Goal: Communication & Community: Answer question/provide support

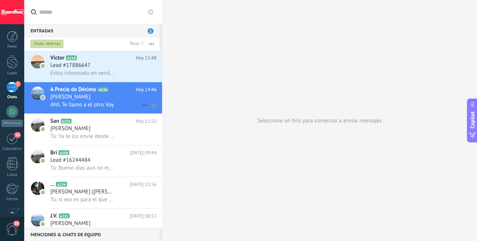
click at [109, 108] on span "Ahh. Te llamo a el otro. Voy" at bounding box center [82, 104] width 64 height 7
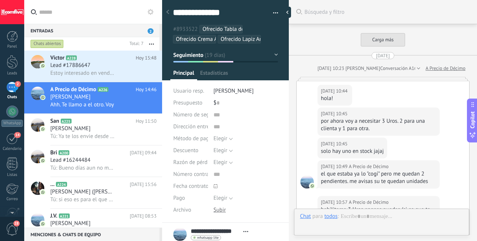
scroll to position [2082, 0]
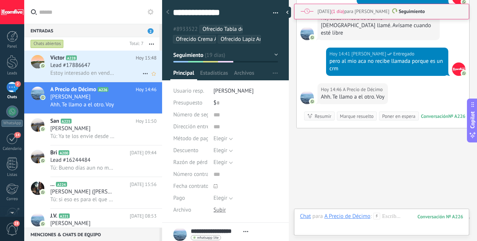
click at [98, 80] on div "[PERSON_NAME] A228 [DATE] 15:48 Lead #17886647 Estoy interesado en vender en mi…" at bounding box center [106, 66] width 112 height 31
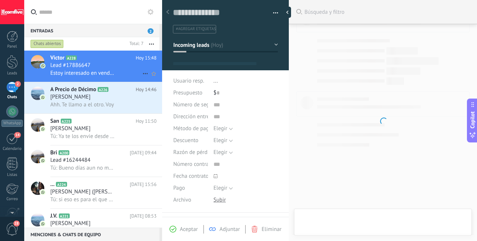
type textarea "**********"
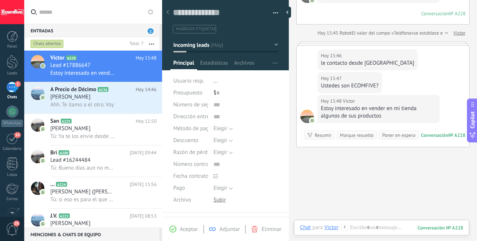
click at [366, 111] on div "Estoy interesado en vender en mi tienda algunos de sus productos" at bounding box center [378, 112] width 115 height 15
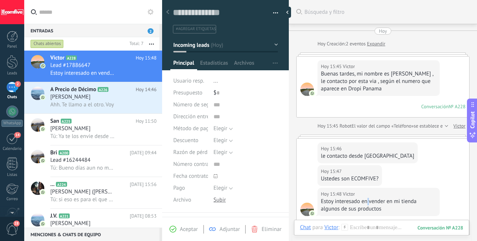
scroll to position [129, 0]
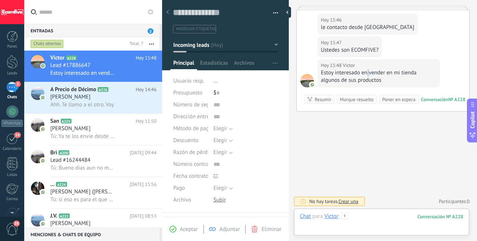
click at [367, 216] on div at bounding box center [381, 224] width 163 height 22
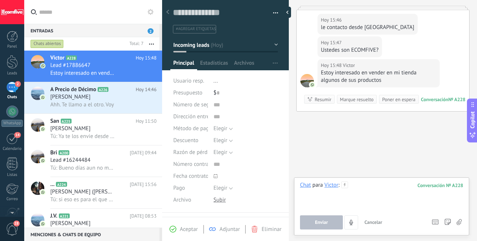
click at [371, 194] on div at bounding box center [381, 196] width 163 height 28
click at [325, 229] on button "Enviar" at bounding box center [321, 223] width 43 height 14
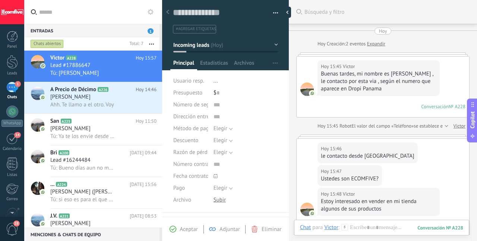
scroll to position [155, 0]
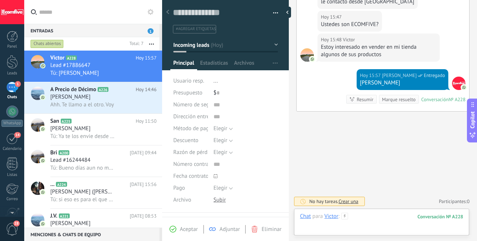
click at [367, 218] on div at bounding box center [381, 224] width 163 height 22
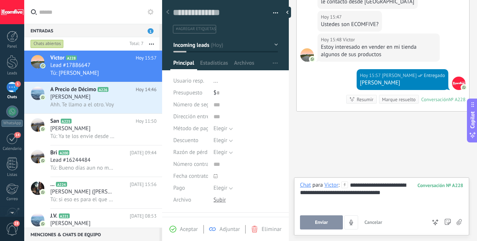
click at [331, 227] on button "Enviar" at bounding box center [321, 223] width 43 height 14
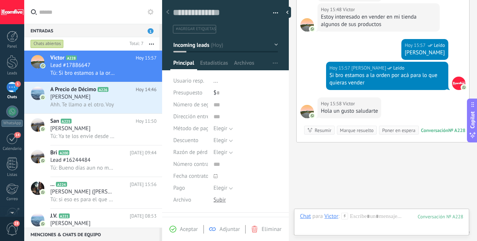
scroll to position [216, 0]
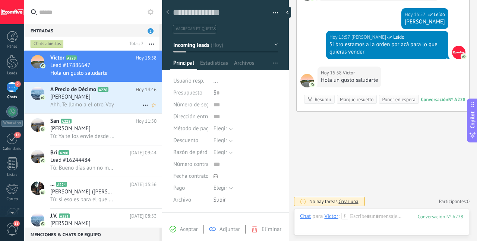
click at [70, 91] on span "A Precio de Décimo" at bounding box center [73, 89] width 46 height 7
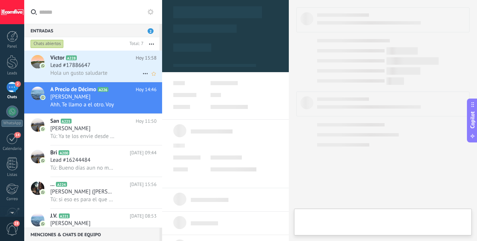
click at [84, 70] on span "Hola un gusto saludarte" at bounding box center [78, 73] width 57 height 7
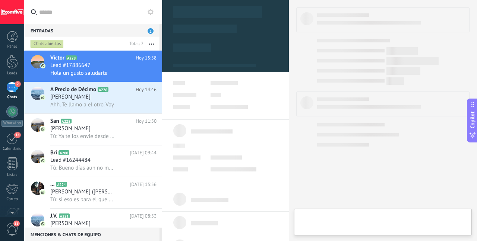
type textarea "**********"
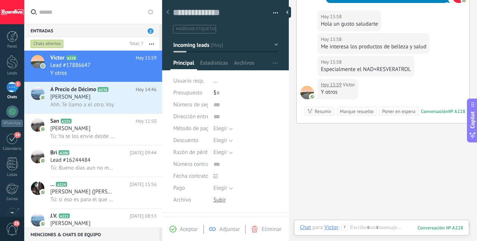
scroll to position [284, 0]
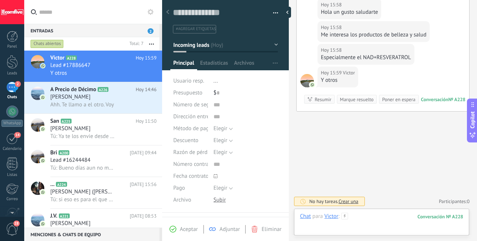
click at [371, 220] on div at bounding box center [381, 224] width 163 height 22
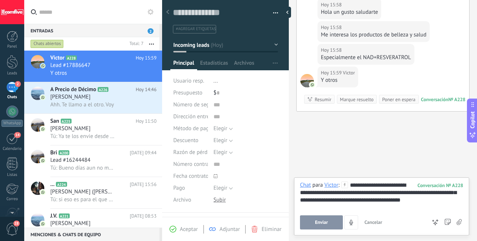
click at [337, 220] on button "Enviar" at bounding box center [321, 223] width 43 height 14
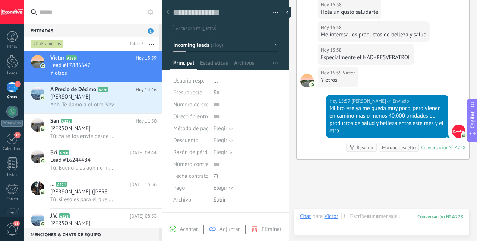
scroll to position [332, 0]
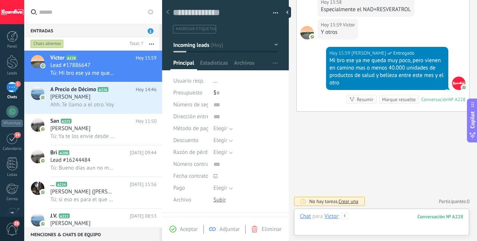
click at [359, 218] on div at bounding box center [381, 224] width 163 height 22
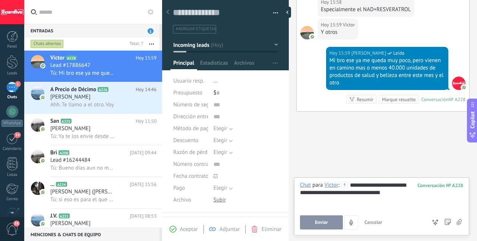
click at [327, 220] on span "Enviar" at bounding box center [321, 222] width 13 height 5
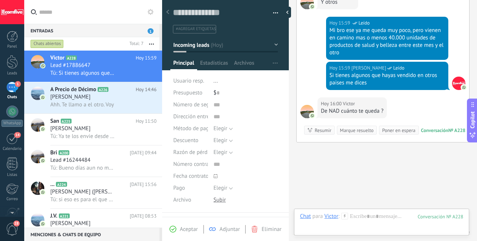
scroll to position [393, 0]
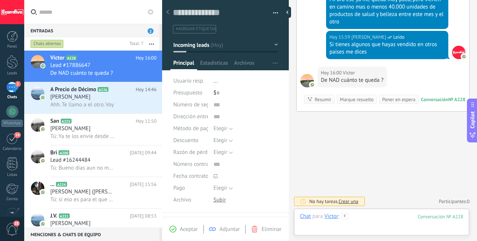
click at [358, 216] on div at bounding box center [381, 224] width 163 height 22
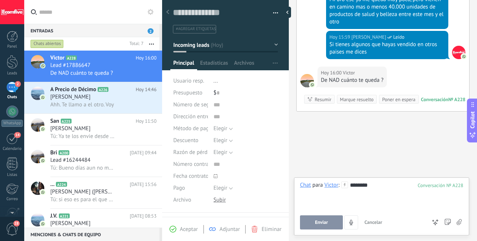
click at [332, 219] on button "Enviar" at bounding box center [321, 223] width 43 height 14
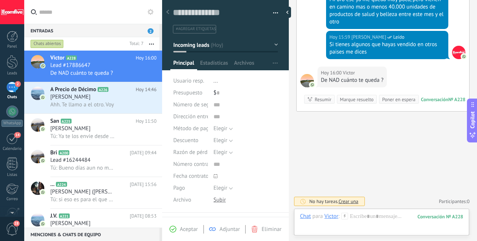
scroll to position [419, 0]
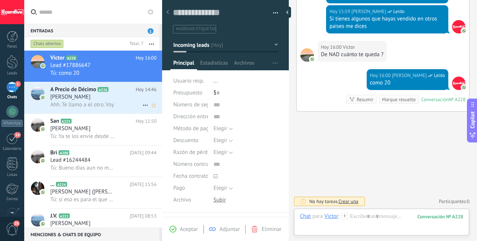
click at [126, 86] on h2 "A Precio de Décimo A226" at bounding box center [92, 89] width 85 height 7
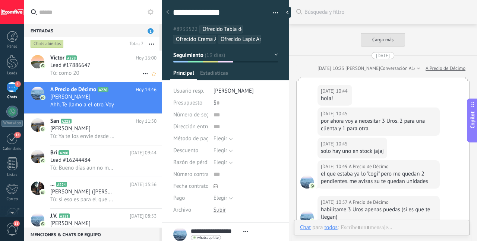
scroll to position [2050, 0]
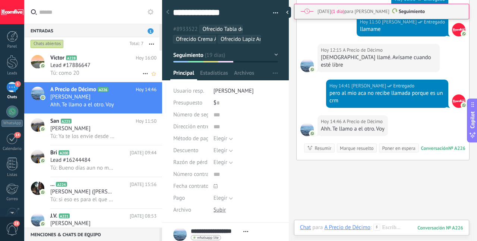
click at [121, 72] on div "Tú: como 20" at bounding box center [103, 73] width 106 height 8
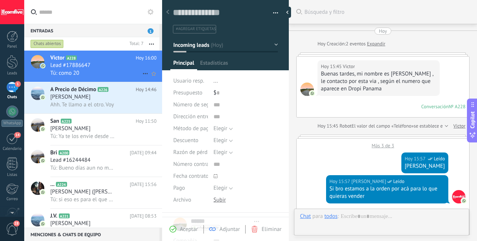
type textarea "**********"
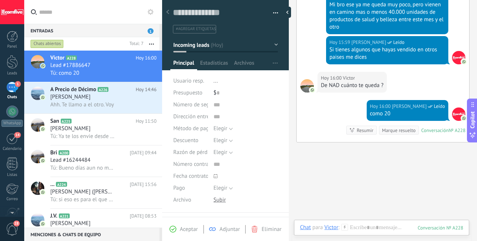
click at [381, 234] on div at bounding box center [381, 237] width 175 height 7
click at [374, 225] on div at bounding box center [381, 235] width 163 height 22
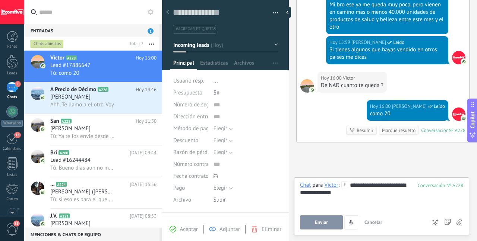
click at [332, 226] on button "Enviar" at bounding box center [321, 223] width 43 height 14
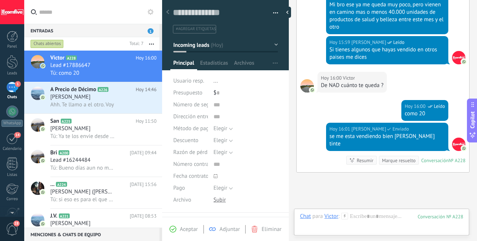
scroll to position [370, 0]
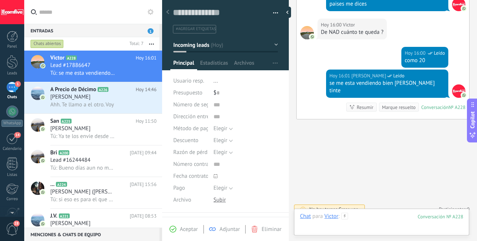
click at [372, 220] on div at bounding box center [381, 224] width 163 height 22
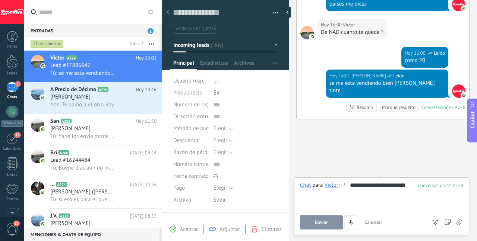
click at [323, 221] on span "Enviar" at bounding box center [321, 222] width 13 height 5
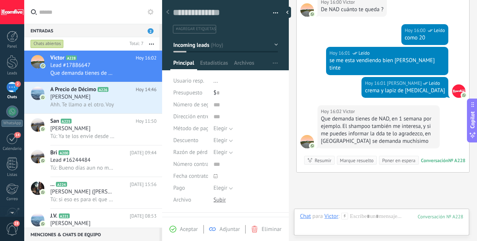
scroll to position [446, 0]
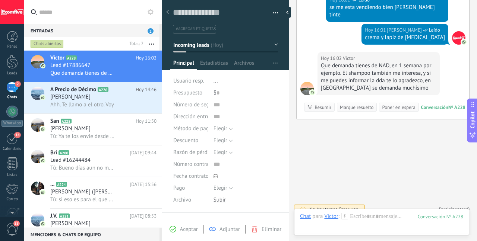
click at [368, 217] on div at bounding box center [381, 224] width 163 height 22
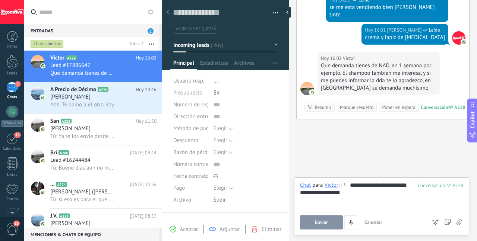
click at [327, 217] on button "Enviar" at bounding box center [321, 223] width 43 height 14
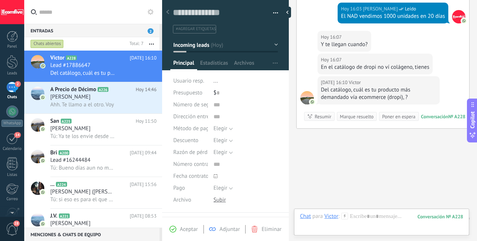
scroll to position [555, 0]
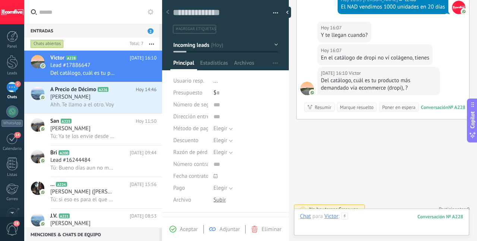
click at [369, 220] on div at bounding box center [381, 224] width 163 height 22
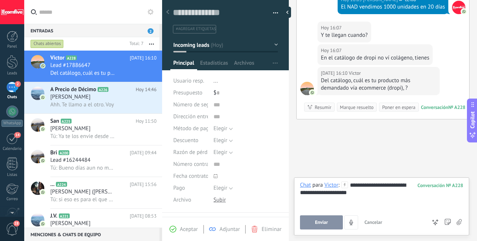
click at [314, 223] on button "Enviar" at bounding box center [321, 223] width 43 height 14
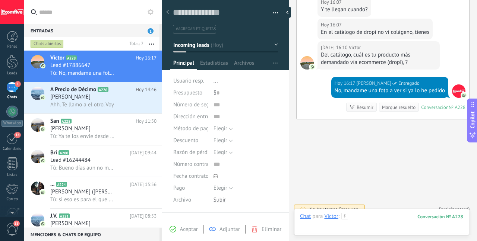
click at [356, 219] on div at bounding box center [381, 224] width 163 height 22
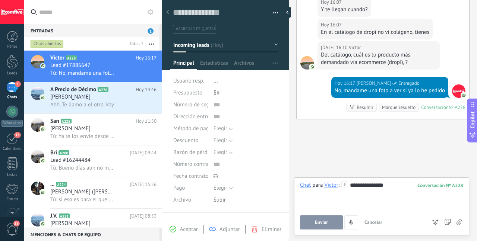
click at [401, 188] on div "**********" at bounding box center [381, 196] width 163 height 28
click at [322, 220] on span "Enviar" at bounding box center [321, 222] width 13 height 5
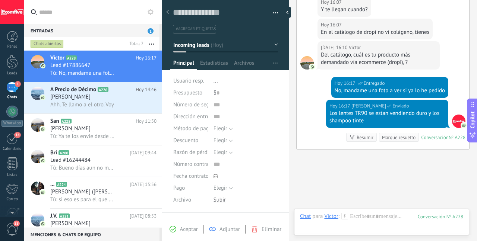
scroll to position [611, 0]
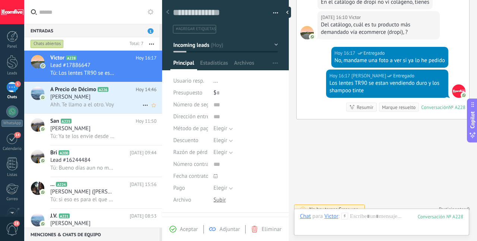
click at [60, 101] on span "[PERSON_NAME]" at bounding box center [70, 96] width 40 height 7
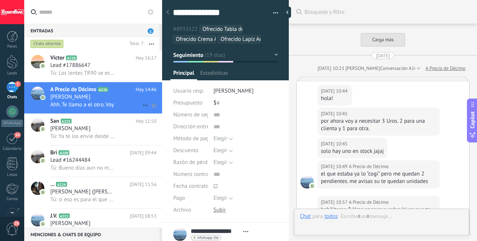
scroll to position [2082, 0]
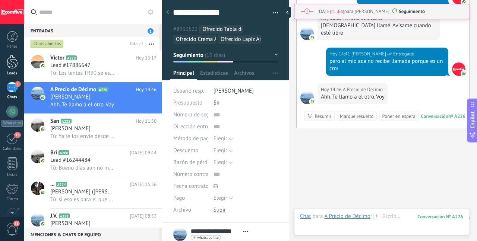
click at [12, 63] on div at bounding box center [12, 62] width 11 height 14
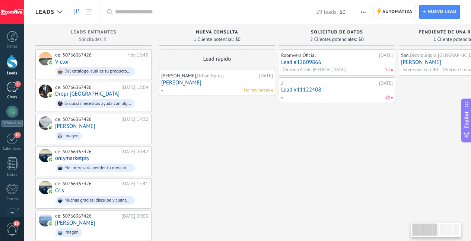
click at [12, 86] on div "1" at bounding box center [12, 87] width 12 height 11
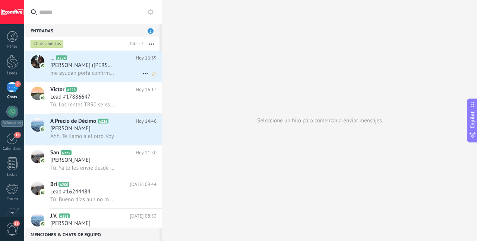
click at [88, 67] on span "[PERSON_NAME] ([PERSON_NAME])" at bounding box center [82, 65] width 65 height 7
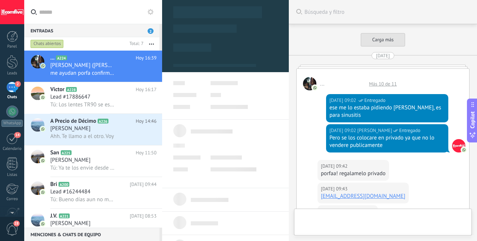
type textarea "**********"
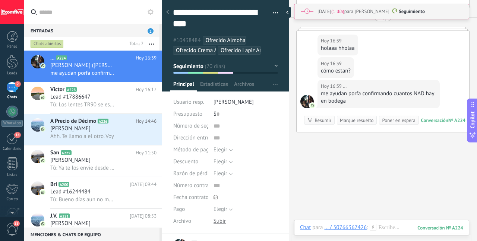
scroll to position [1252, 0]
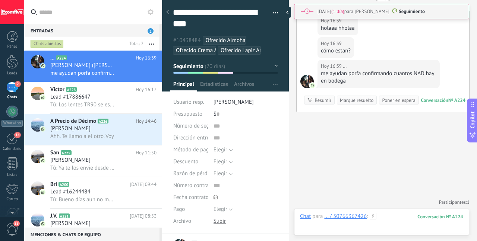
click at [402, 221] on div at bounding box center [381, 224] width 163 height 22
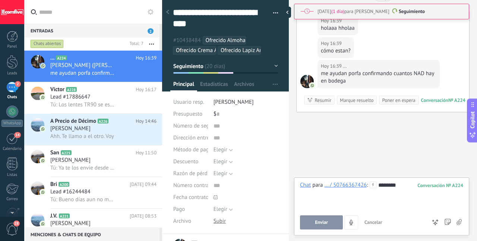
click at [324, 228] on button "Enviar" at bounding box center [321, 223] width 43 height 14
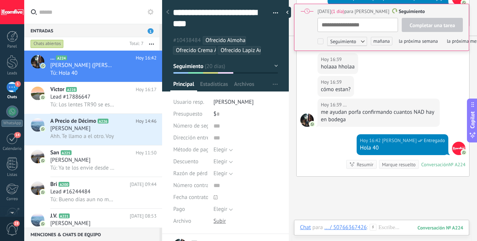
scroll to position [1241, 0]
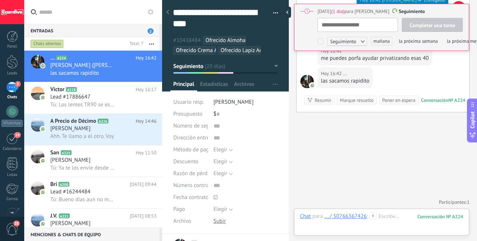
scroll to position [7, 0]
click at [114, 63] on h3 "[PERSON_NAME] ([PERSON_NAME])" at bounding box center [84, 65] width 69 height 7
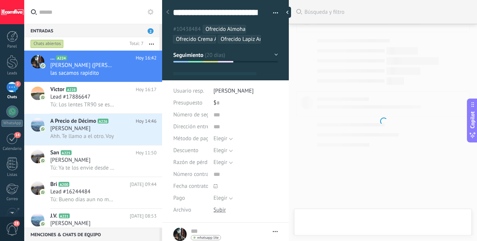
type textarea "**********"
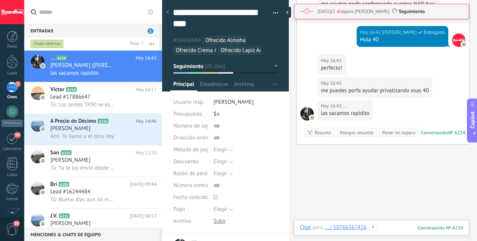
click at [384, 225] on div at bounding box center [381, 235] width 163 height 22
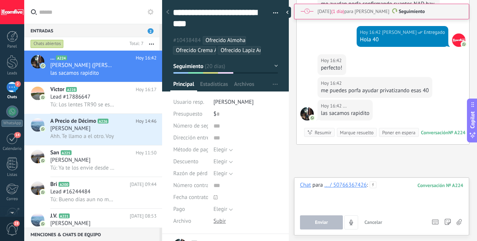
click at [387, 186] on div at bounding box center [381, 196] width 163 height 28
click at [390, 188] on div at bounding box center [381, 196] width 163 height 28
click at [412, 187] on div "**********" at bounding box center [381, 196] width 163 height 28
click at [411, 187] on div "**********" at bounding box center [381, 196] width 163 height 28
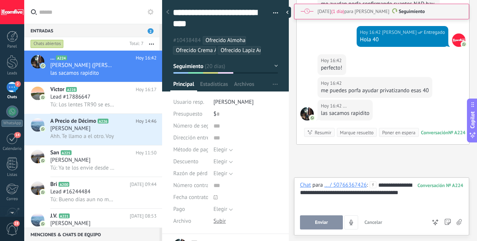
click at [327, 222] on span "Enviar" at bounding box center [321, 222] width 13 height 5
type textarea "**********"
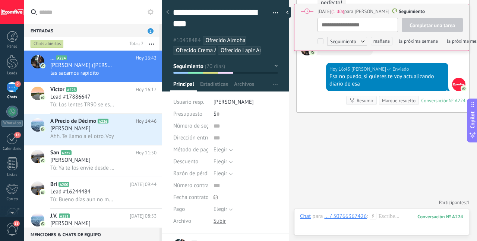
scroll to position [7, 0]
click at [380, 216] on div at bounding box center [381, 224] width 163 height 22
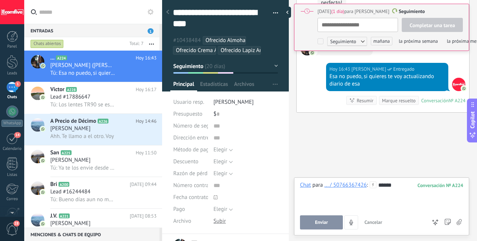
click at [327, 216] on div "Enviar Cancelar Rastrear clics en links ? Reducir links largos y rastrear clics…" at bounding box center [363, 223] width 126 height 14
click at [331, 220] on button "Enviar" at bounding box center [321, 223] width 43 height 14
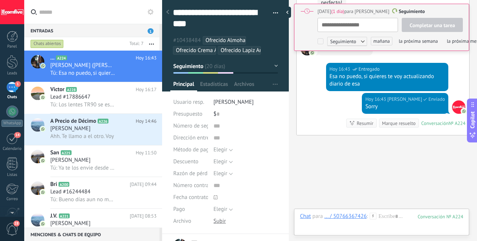
scroll to position [1413, 0]
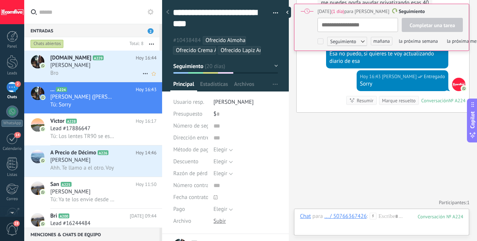
click at [64, 56] on span "[DOMAIN_NAME]" at bounding box center [70, 57] width 41 height 7
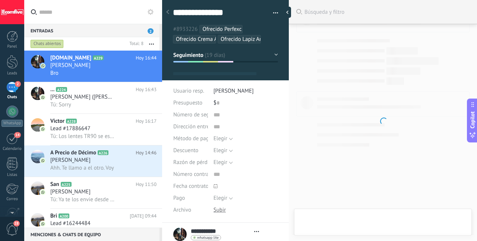
type textarea "***"
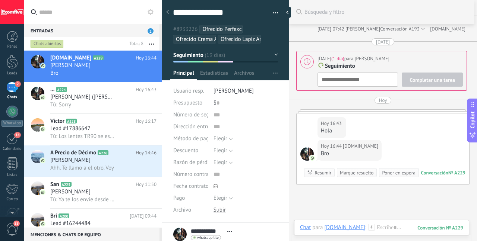
scroll to position [1876, 0]
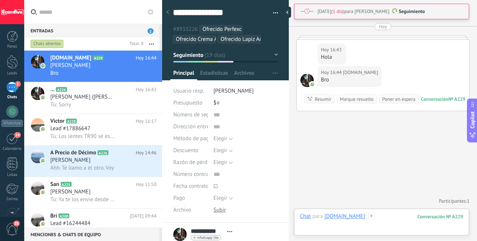
click at [368, 214] on div at bounding box center [381, 224] width 163 height 22
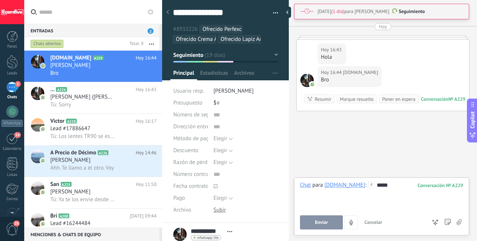
click at [316, 218] on button "Enviar" at bounding box center [321, 223] width 43 height 14
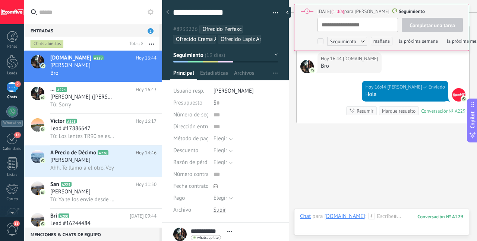
scroll to position [7, 0]
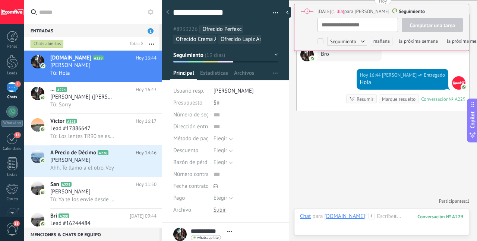
type textarea "*"
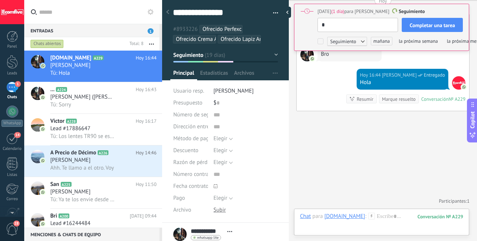
type textarea "**********"
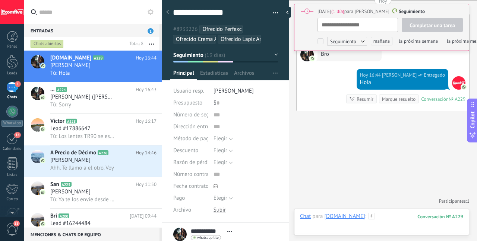
click at [380, 219] on div at bounding box center [381, 224] width 163 height 22
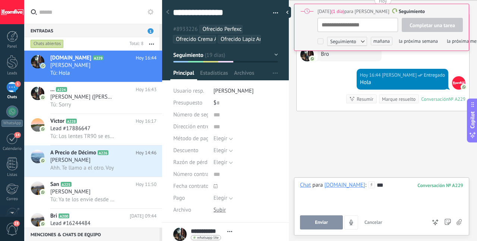
click at [318, 226] on button "Enviar" at bounding box center [321, 223] width 43 height 14
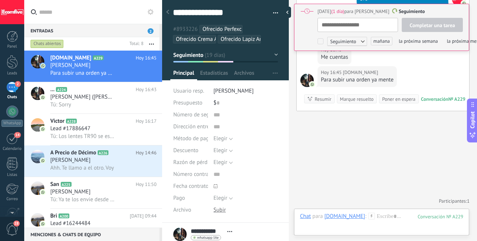
type textarea "**********"
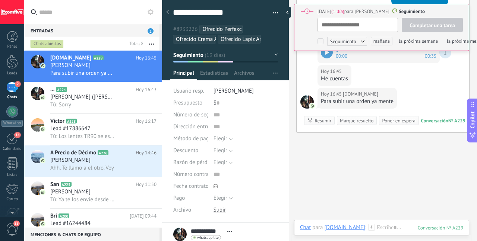
scroll to position [1959, 0]
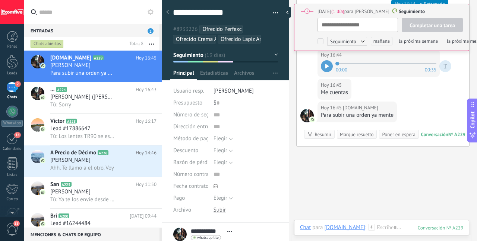
click at [323, 72] on div at bounding box center [327, 66] width 12 height 12
click at [381, 228] on div at bounding box center [381, 235] width 163 height 22
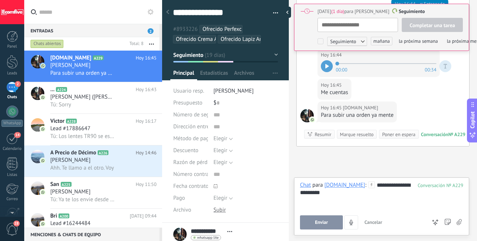
click at [330, 222] on button "Enviar" at bounding box center [321, 223] width 43 height 14
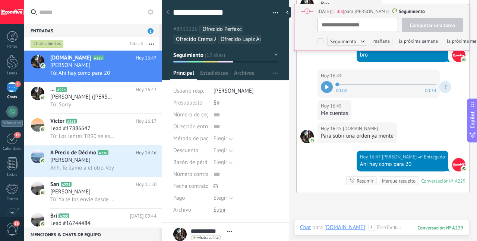
scroll to position [7, 0]
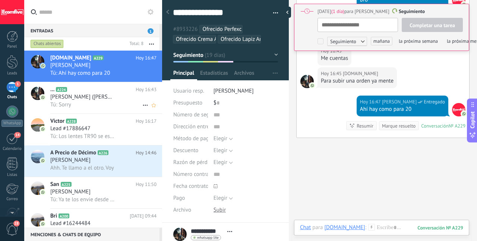
click at [95, 107] on div "Tú: Sorry" at bounding box center [103, 105] width 106 height 8
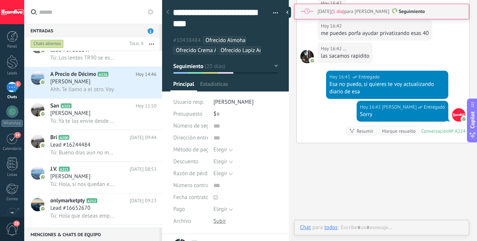
scroll to position [79, 0]
click at [394, 229] on div at bounding box center [381, 235] width 163 height 22
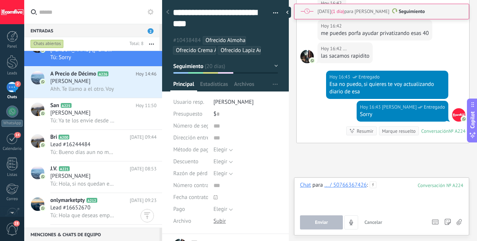
scroll to position [0, 0]
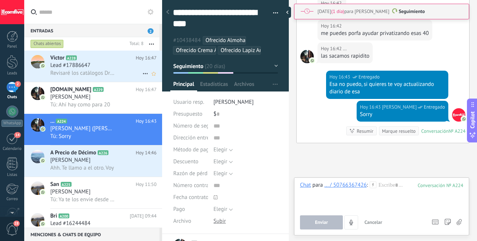
click at [112, 69] on div "Lead #17886647" at bounding box center [103, 65] width 106 height 7
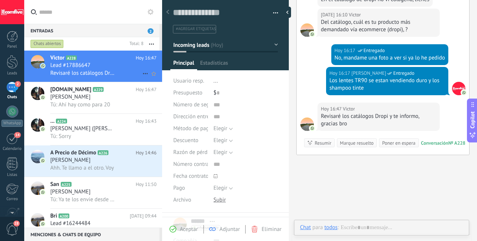
scroll to position [11, 0]
click at [109, 132] on span "[PERSON_NAME] ([PERSON_NAME])" at bounding box center [82, 128] width 65 height 7
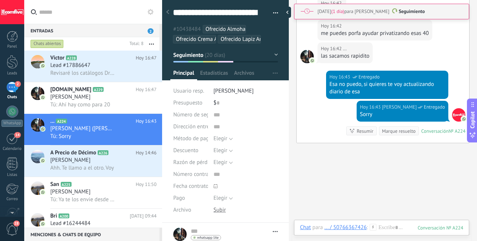
scroll to position [22, 0]
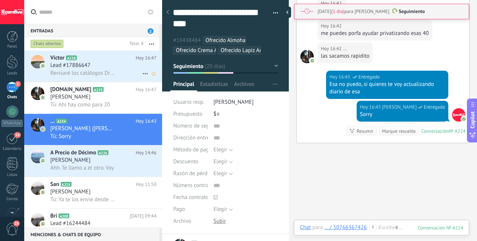
click at [92, 66] on h3 "Lead #17886647" at bounding box center [72, 65] width 44 height 7
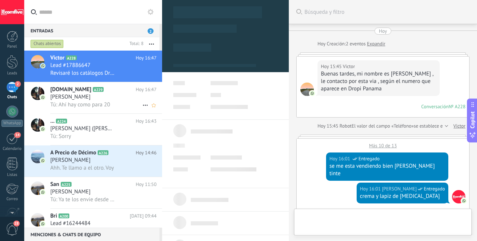
scroll to position [363, 0]
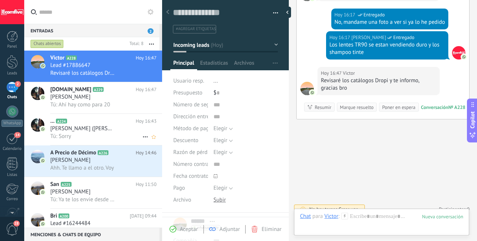
click at [92, 128] on span "[PERSON_NAME] ([PERSON_NAME])" at bounding box center [82, 128] width 65 height 7
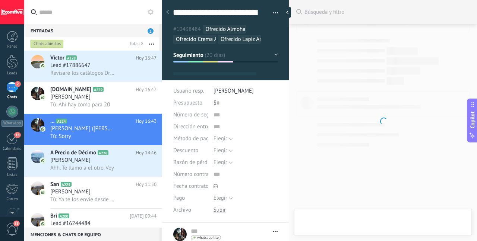
type textarea "**********"
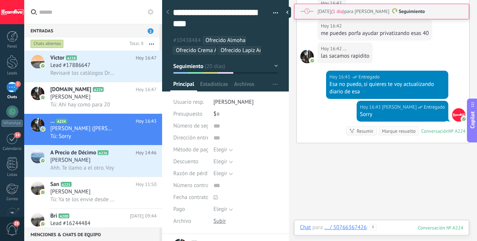
click at [406, 225] on div at bounding box center [381, 235] width 163 height 22
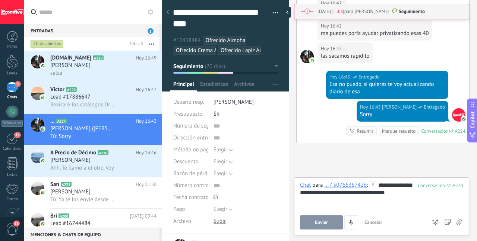
click at [315, 221] on span "Enviar" at bounding box center [321, 222] width 13 height 5
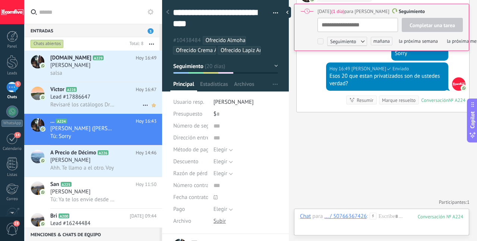
scroll to position [7, 0]
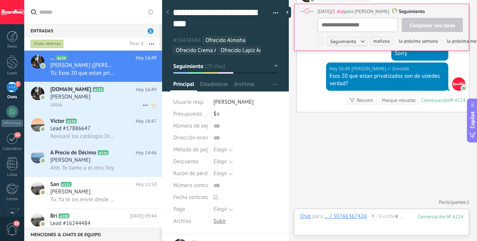
click at [82, 104] on div "salsa" at bounding box center [103, 105] width 106 height 8
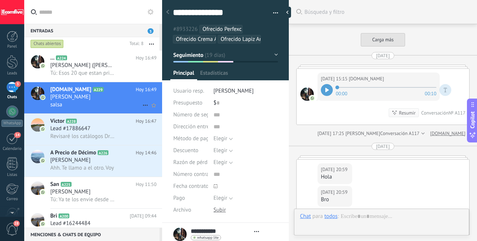
type textarea "***"
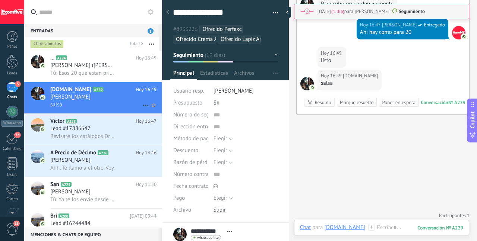
click at [82, 104] on div "salsa" at bounding box center [103, 105] width 106 height 8
click at [388, 230] on div at bounding box center [381, 235] width 163 height 22
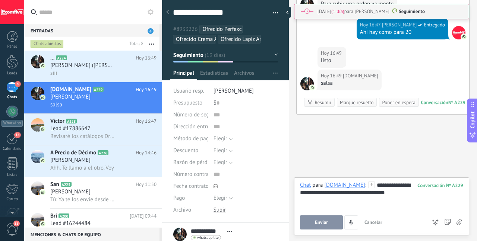
click at [302, 223] on button "Enviar" at bounding box center [321, 223] width 43 height 14
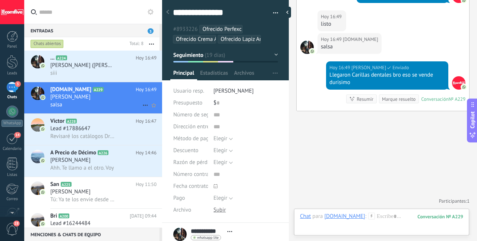
scroll to position [7, 0]
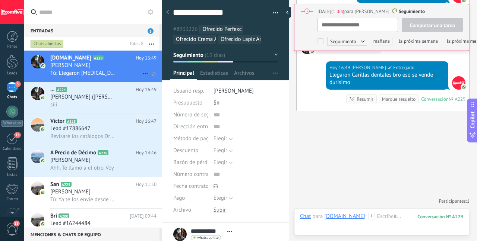
click at [108, 76] on span "Tú: Llegaron [MEDICAL_DATA] dentales bro eso se vende durisimo" at bounding box center [82, 73] width 65 height 7
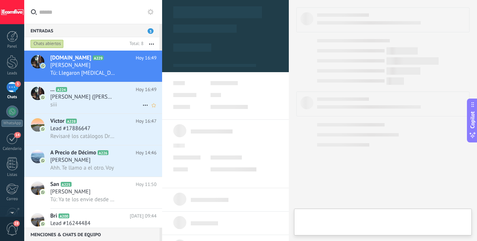
click at [109, 101] on span "[PERSON_NAME] ([PERSON_NAME])" at bounding box center [82, 96] width 65 height 7
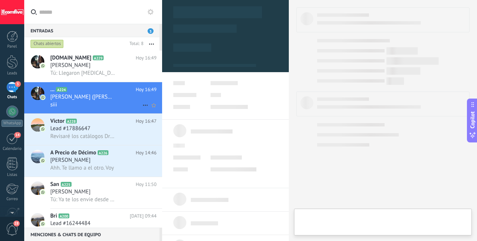
type textarea "**********"
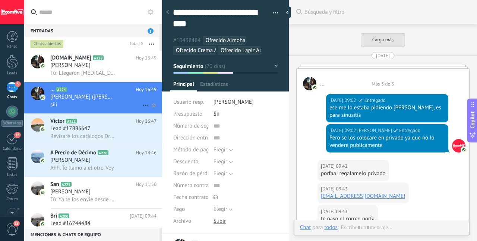
scroll to position [1426, 0]
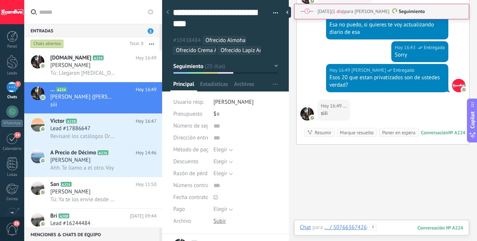
click at [393, 228] on div at bounding box center [381, 235] width 163 height 22
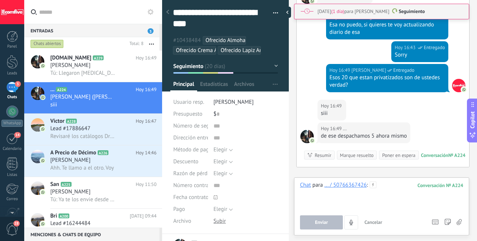
scroll to position [1467, 0]
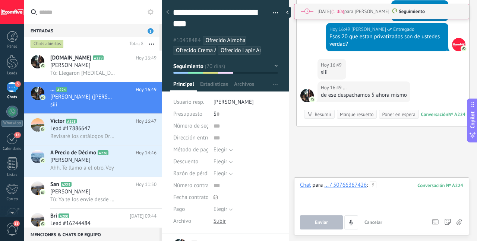
click at [391, 186] on div at bounding box center [381, 196] width 163 height 28
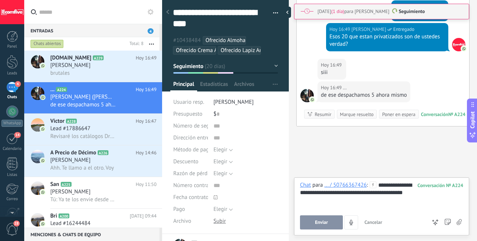
click at [317, 223] on span "Enviar" at bounding box center [321, 222] width 13 height 5
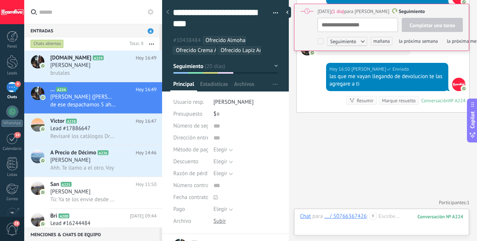
scroll to position [7, 0]
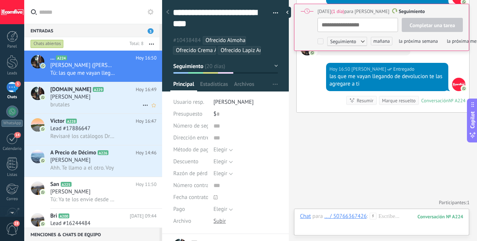
click at [90, 95] on h3 "[PERSON_NAME]" at bounding box center [72, 96] width 44 height 7
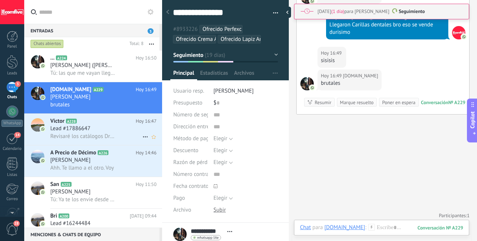
scroll to position [1746, 0]
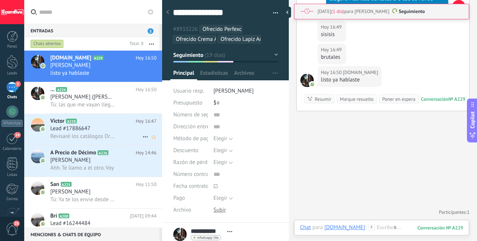
click at [122, 132] on div "Lead #17886647" at bounding box center [103, 128] width 106 height 7
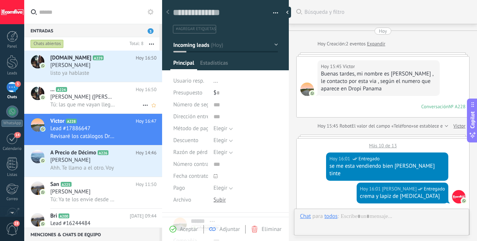
scroll to position [363, 0]
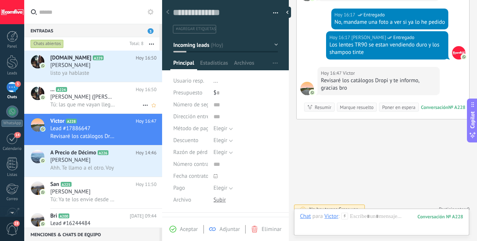
click at [112, 98] on span "[PERSON_NAME] ([PERSON_NAME])" at bounding box center [82, 96] width 65 height 7
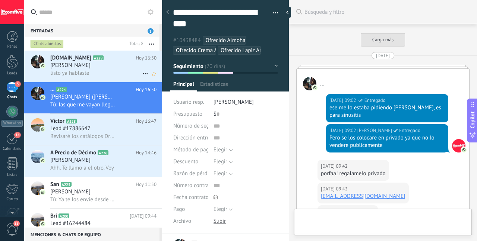
click at [107, 80] on div "[DOMAIN_NAME] A229 [DATE] 16:50 [PERSON_NAME] listo ya hablaste" at bounding box center [106, 66] width 112 height 31
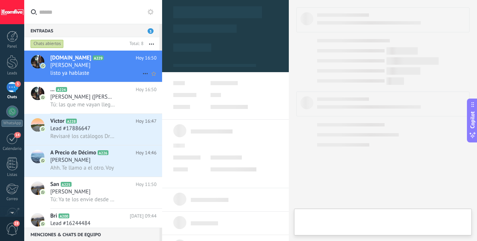
type textarea "***"
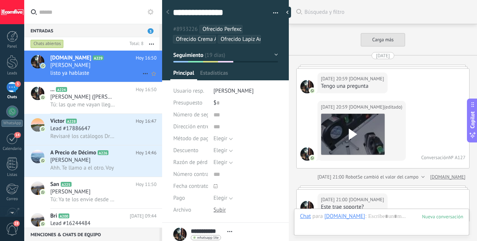
scroll to position [1708, 0]
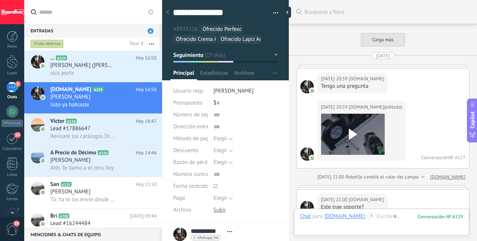
scroll to position [7, 0]
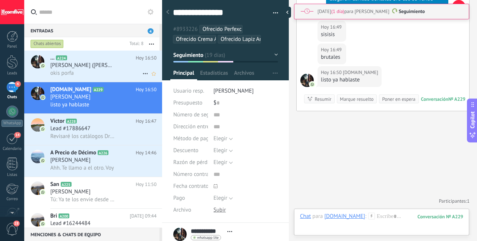
click at [110, 74] on div "okis porfa" at bounding box center [103, 73] width 106 height 8
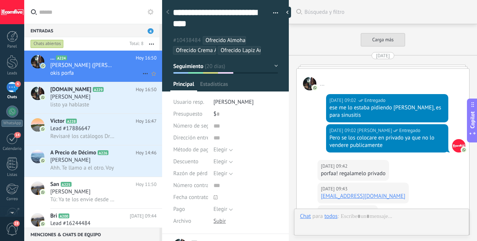
scroll to position [1458, 0]
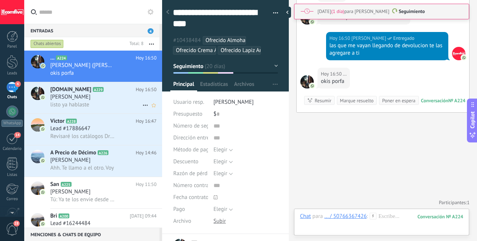
click at [106, 104] on div "listo ya hablaste" at bounding box center [103, 105] width 106 height 8
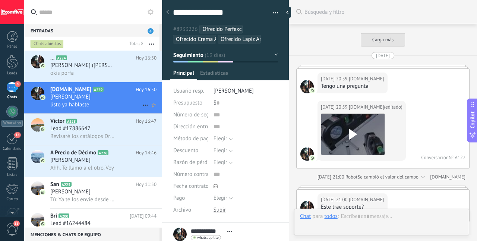
scroll to position [1708, 0]
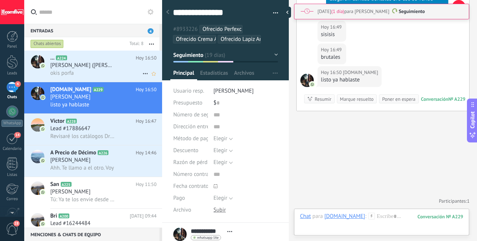
click at [113, 62] on h3 "[PERSON_NAME] ([PERSON_NAME])" at bounding box center [84, 65] width 69 height 7
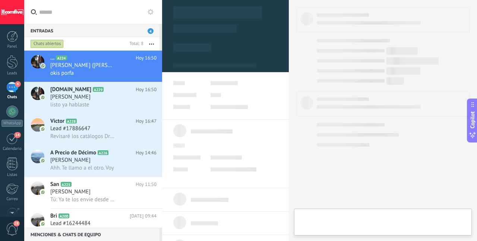
type textarea "**********"
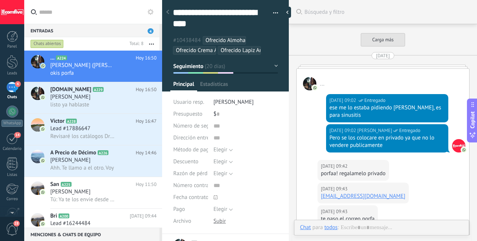
scroll to position [1426, 0]
